Goal: Task Accomplishment & Management: Use online tool/utility

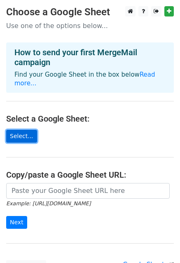
click at [21, 130] on link "Select..." at bounding box center [21, 136] width 31 height 13
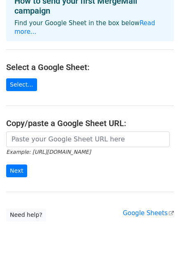
scroll to position [66, 0]
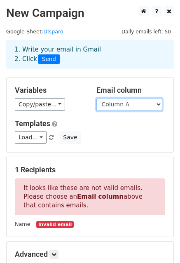
click at [132, 104] on select "Column A Column B Column C Column D" at bounding box center [129, 104] width 66 height 13
click at [75, 84] on div "Variables Copy/paste... {{Column A}} {{Column B}} {{Column C}} {{Column D}} Ema…" at bounding box center [90, 114] width 167 height 75
click at [120, 103] on select "Column A Column B Column C Column D" at bounding box center [129, 104] width 66 height 13
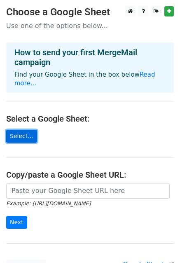
click at [26, 130] on link "Select..." at bounding box center [21, 136] width 31 height 13
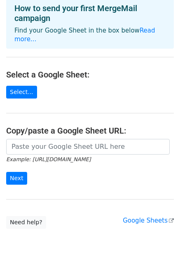
scroll to position [66, 0]
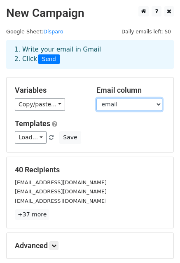
click at [126, 105] on select "Name titulo email sigla" at bounding box center [129, 104] width 66 height 13
click at [96, 98] on select "Name titulo email sigla" at bounding box center [129, 104] width 66 height 13
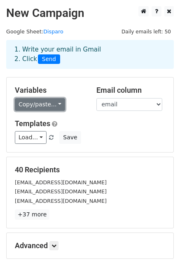
click at [51, 107] on link "Copy/paste..." at bounding box center [40, 104] width 50 height 13
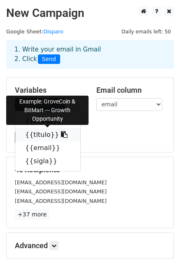
click at [42, 138] on link "{{titulo}}" at bounding box center [47, 134] width 65 height 13
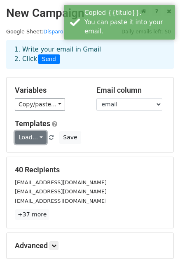
click at [29, 134] on link "Load..." at bounding box center [31, 137] width 32 height 13
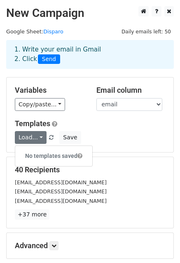
click at [72, 125] on h5 "Templates" at bounding box center [90, 123] width 150 height 9
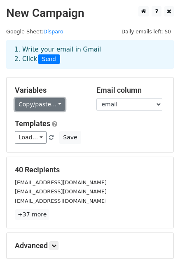
click at [39, 105] on link "Copy/paste..." at bounding box center [40, 104] width 50 height 13
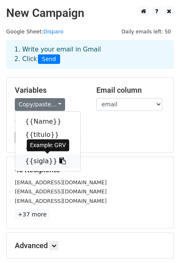
click at [43, 159] on link "{{sigla}}" at bounding box center [47, 160] width 65 height 13
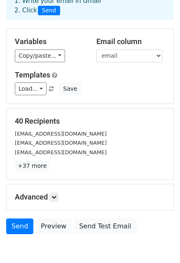
scroll to position [48, 0]
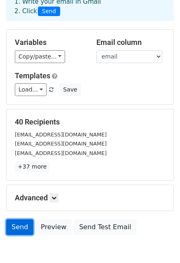
click at [23, 226] on link "Send" at bounding box center [19, 227] width 27 height 16
